Goal: Task Accomplishment & Management: Use online tool/utility

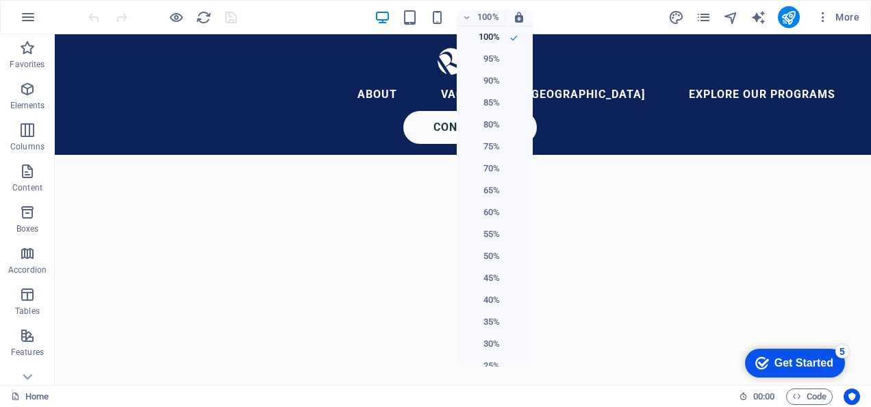
click at [613, 18] on div at bounding box center [435, 203] width 871 height 407
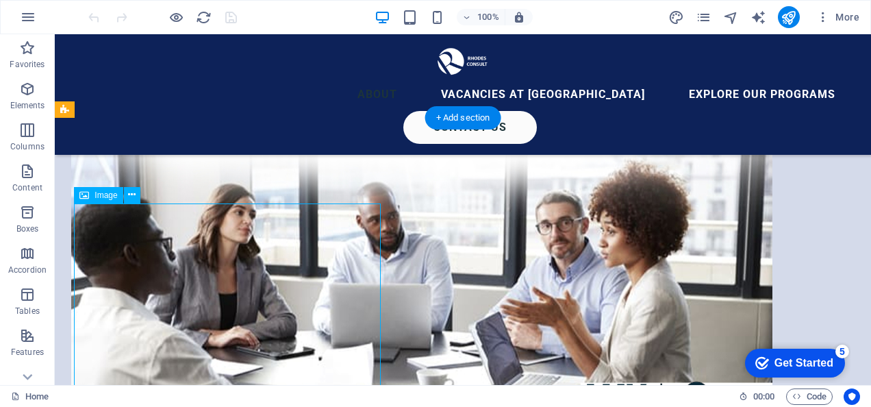
select select "px"
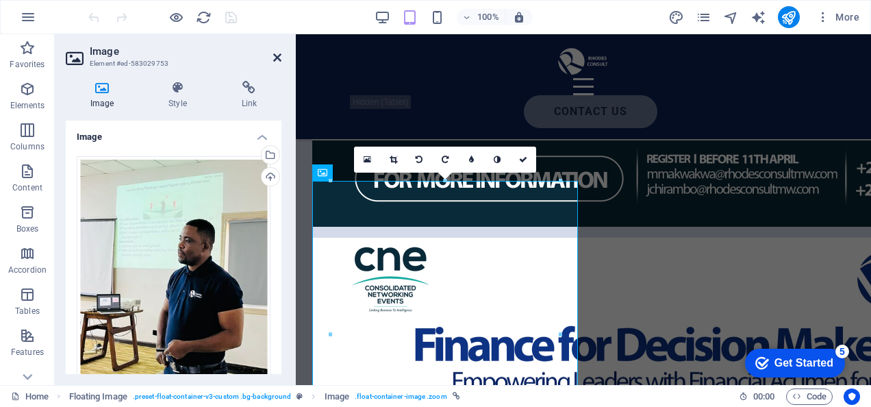
drag, startPoint x: 278, startPoint y: 55, endPoint x: 224, endPoint y: 23, distance: 62.6
click at [278, 55] on icon at bounding box center [277, 57] width 8 height 11
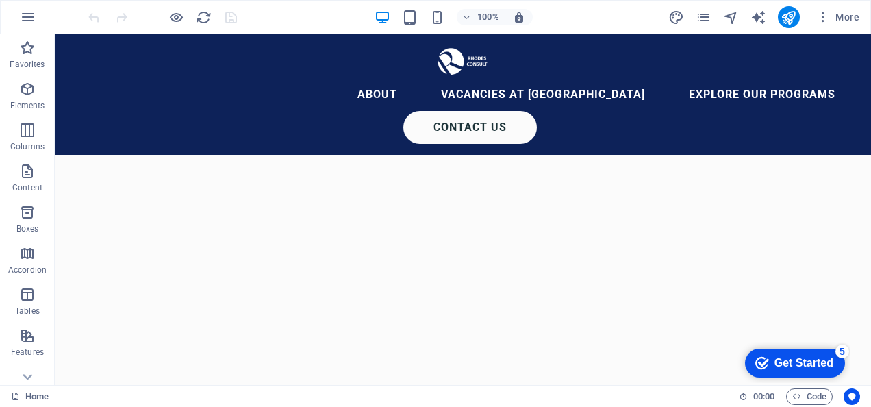
click at [287, 12] on div "100% More" at bounding box center [475, 17] width 779 height 22
click at [25, 184] on p "Content" at bounding box center [27, 187] width 30 height 11
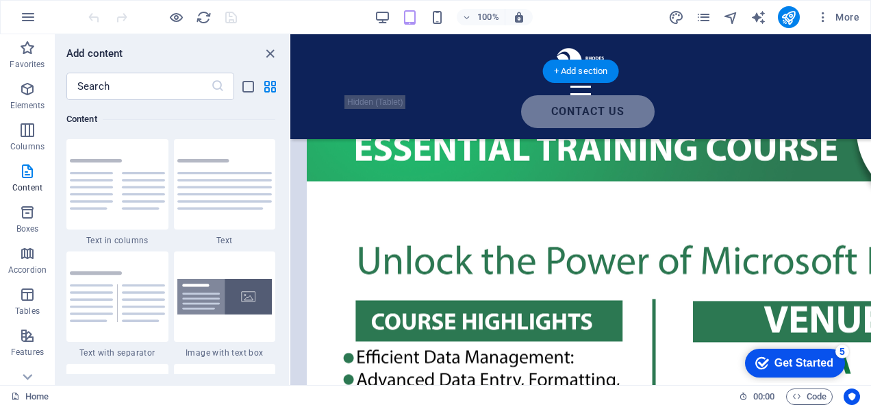
scroll to position [1846, 0]
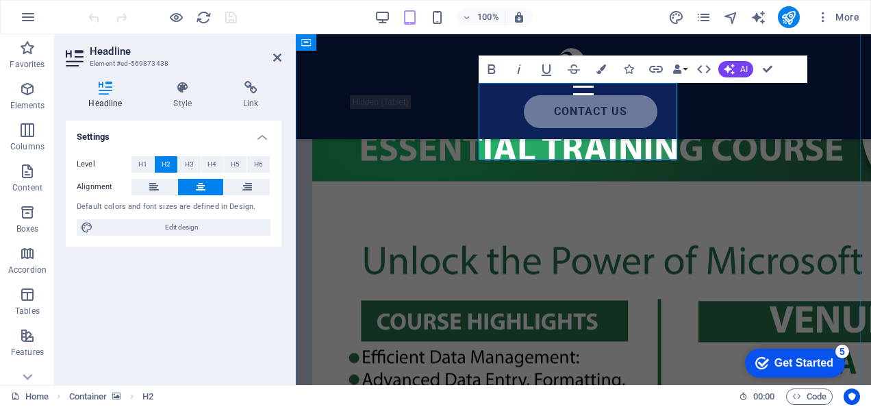
scroll to position [1881, 0]
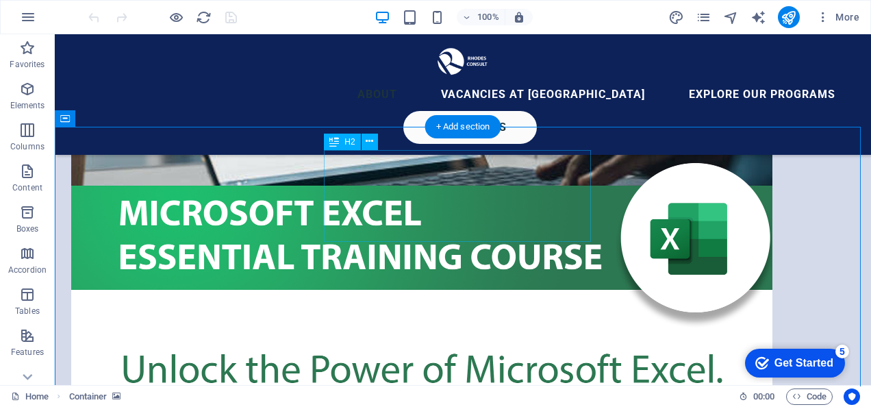
scroll to position [1752, 0]
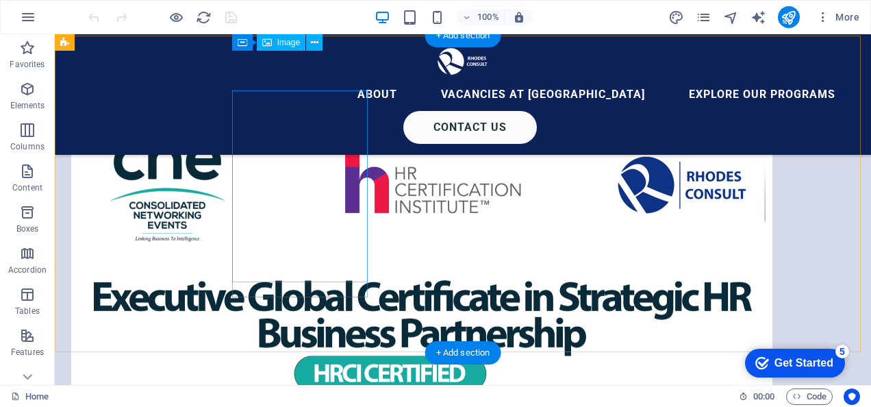
scroll to position [0, 0]
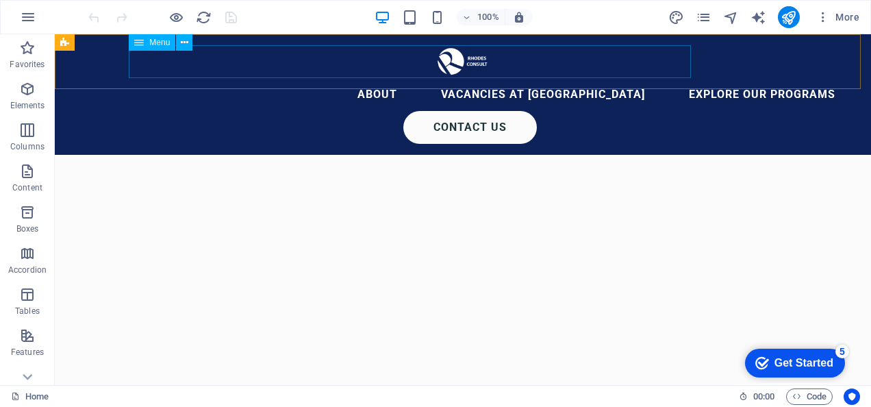
click at [291, 78] on nav "About VACANCIES AT [GEOGRAPHIC_DATA] Explore Our Programs" at bounding box center [462, 94] width 767 height 33
click at [214, 78] on nav "About VACANCIES AT [GEOGRAPHIC_DATA] Explore Our Programs" at bounding box center [462, 94] width 767 height 33
select select
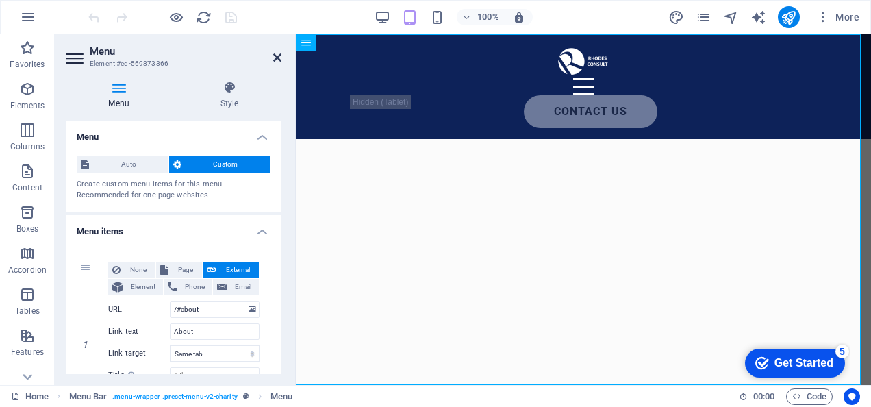
click at [279, 53] on icon at bounding box center [277, 57] width 8 height 11
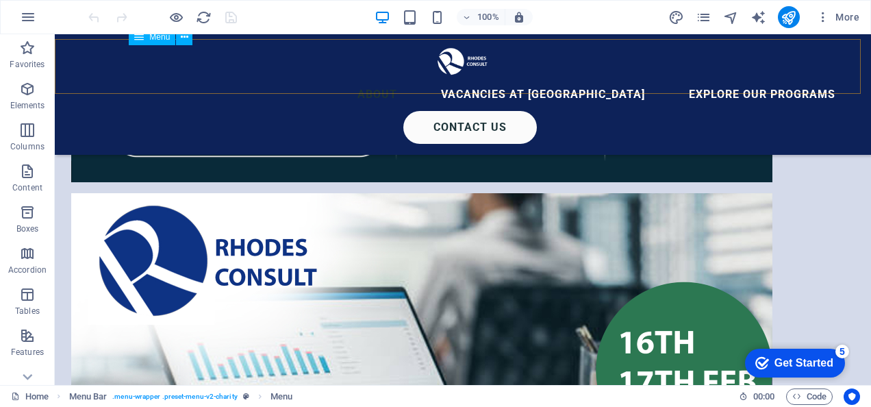
scroll to position [1437, 0]
click at [31, 375] on icon at bounding box center [28, 377] width 10 height 6
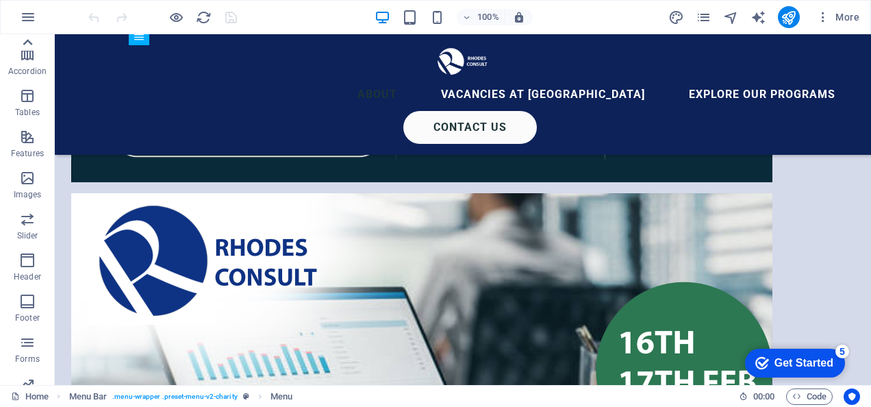
click at [29, 40] on icon at bounding box center [27, 42] width 19 height 19
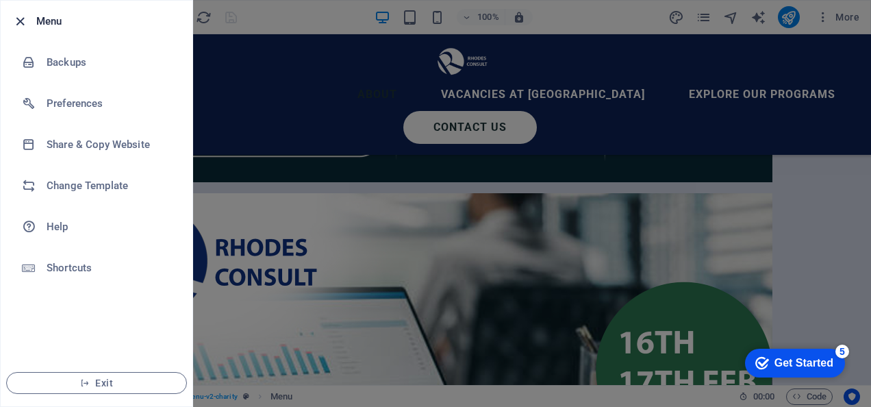
click at [15, 20] on icon "button" at bounding box center [20, 22] width 16 height 16
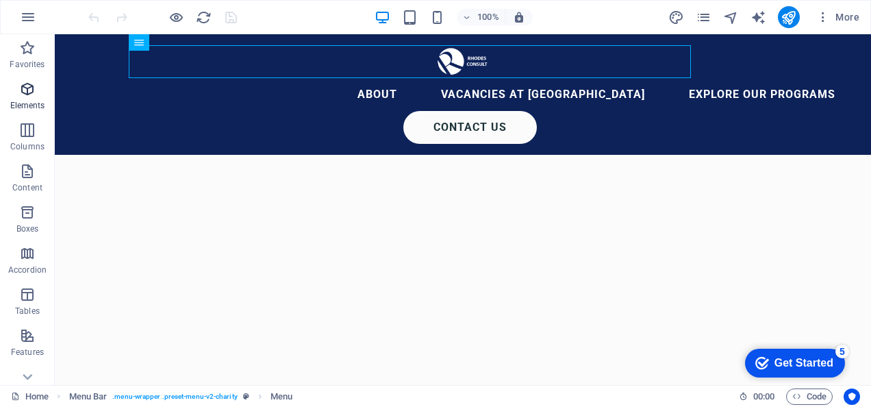
click at [25, 102] on p "Elements" at bounding box center [27, 105] width 35 height 11
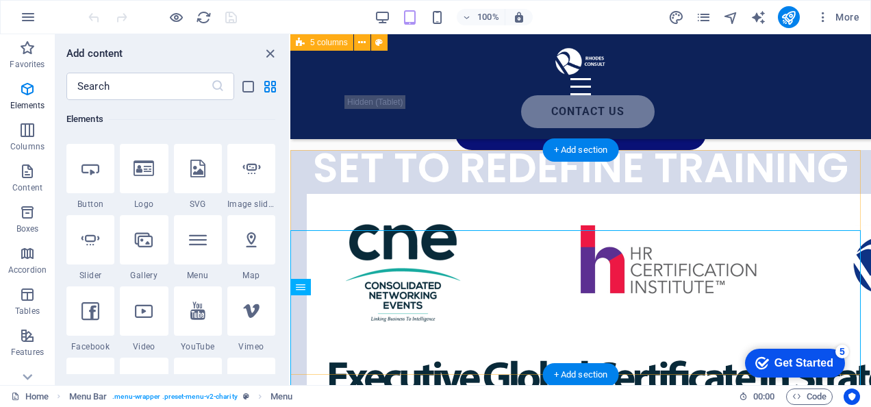
scroll to position [342, 0]
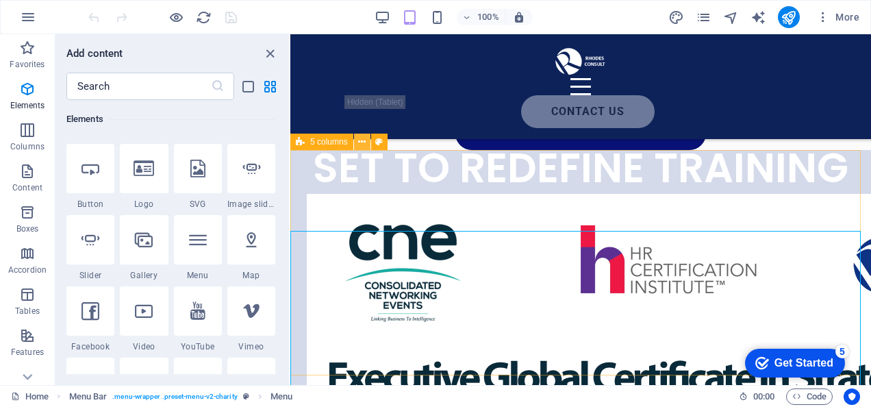
click at [359, 142] on icon at bounding box center [362, 142] width 8 height 14
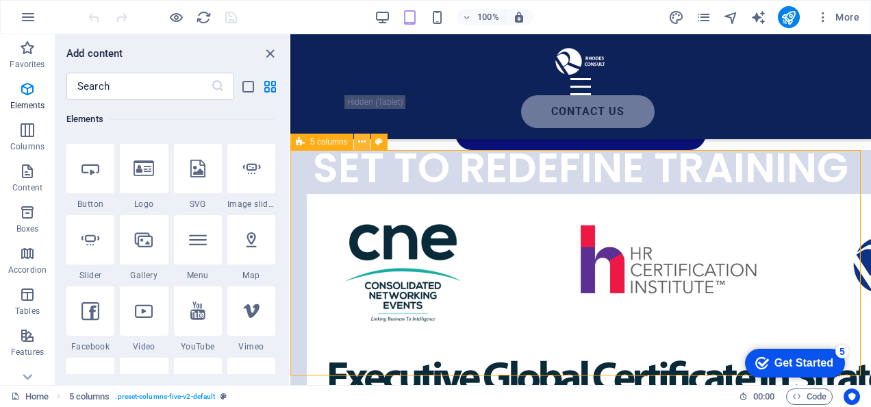
click at [364, 141] on icon at bounding box center [362, 142] width 8 height 14
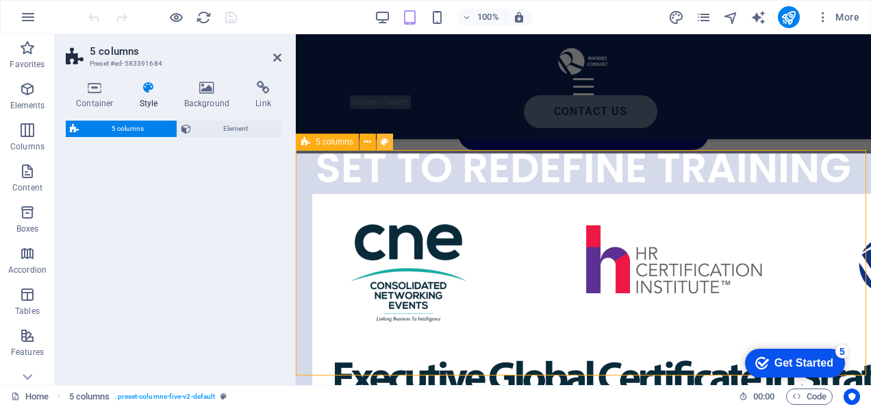
select select "rem"
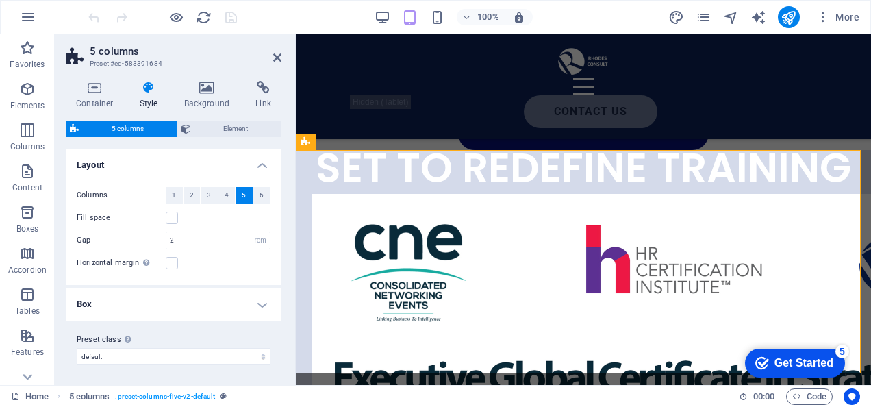
scroll to position [0, 0]
click at [276, 57] on icon at bounding box center [277, 57] width 8 height 11
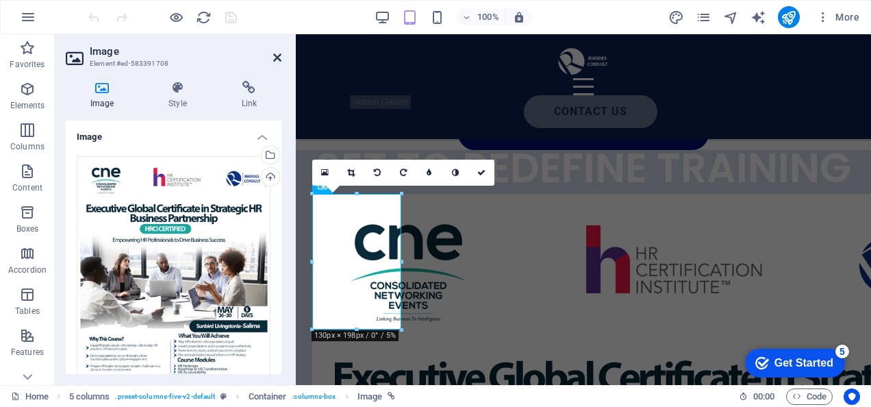
click at [274, 57] on icon at bounding box center [277, 57] width 8 height 11
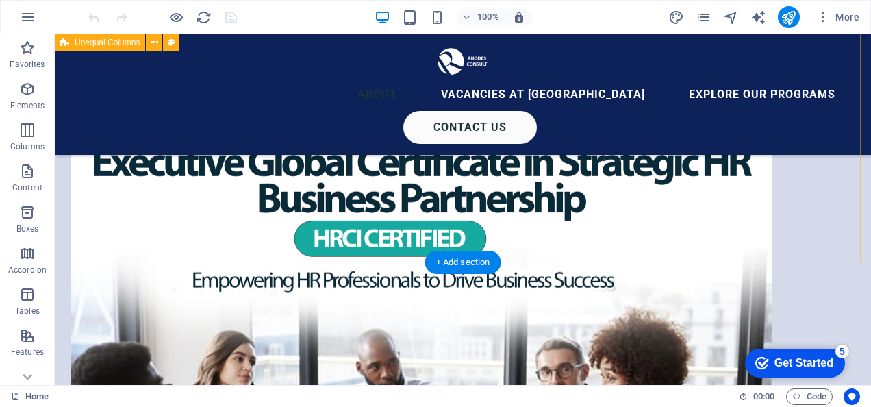
scroll to position [2655, 0]
